Goal: Task Accomplishment & Management: Manage account settings

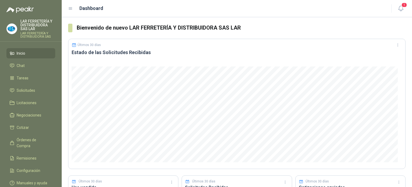
click at [174, 9] on div "Dashboard" at bounding box center [226, 9] width 317 height 8
click at [29, 92] on span "Solicitudes" at bounding box center [26, 90] width 19 height 6
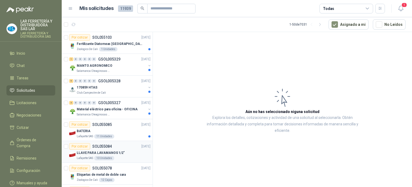
click at [129, 152] on div "LLAVE PARA LAVAMANOS 1/2"" at bounding box center [114, 152] width 74 height 6
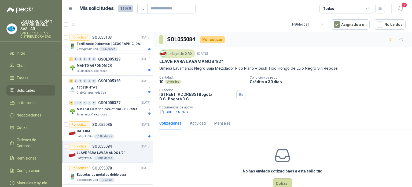
click at [364, 7] on div "Todas" at bounding box center [347, 9] width 54 height 10
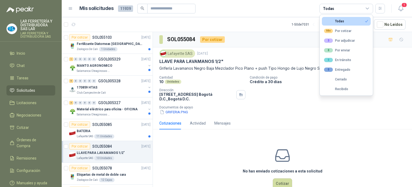
click at [273, 8] on article "Mis solicitudes 11939 Todas" at bounding box center [232, 9] width 306 height 10
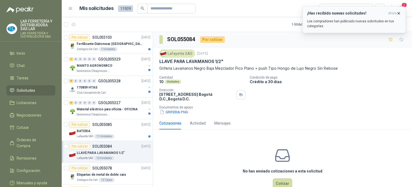
click at [374, 21] on p "Los compradores han publicado nuevas solicitudes en tus categorías." at bounding box center [354, 24] width 94 height 10
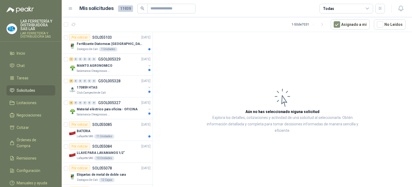
click at [328, 5] on div "Todas" at bounding box center [347, 9] width 54 height 10
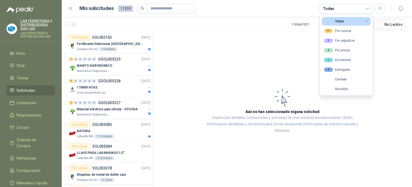
click at [234, 10] on article "Mis solicitudes 11939 Todas" at bounding box center [232, 9] width 306 height 10
